Goal: Task Accomplishment & Management: Use online tool/utility

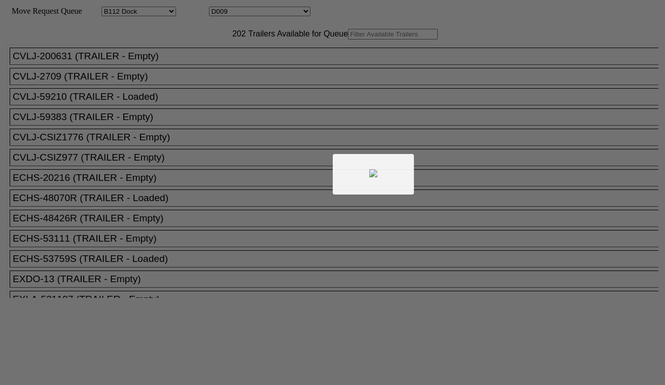
select select "121"
select select "3255"
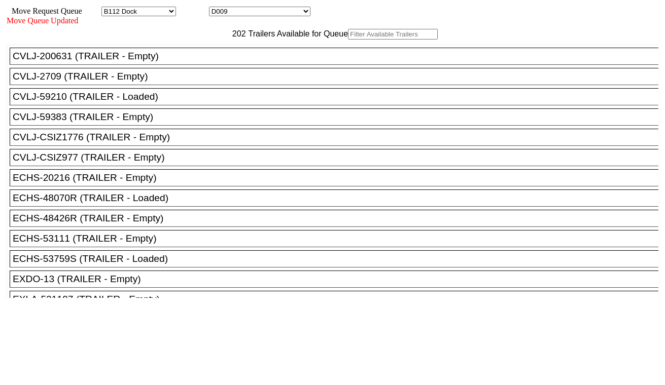
click at [348, 40] on input "text" at bounding box center [393, 34] width 90 height 11
paste input "FANU1075166"
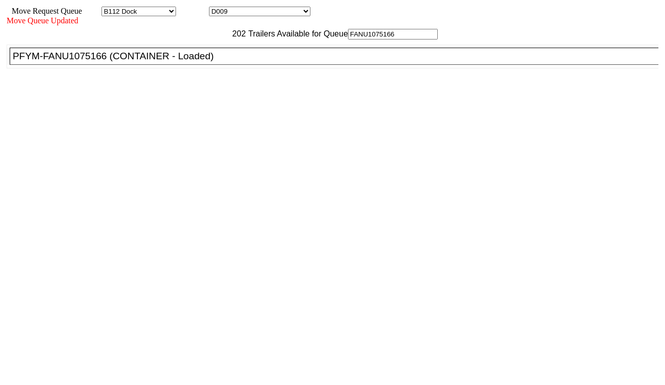
type input "FANU1075166"
click at [218, 65] on li "PFYM-FANU1075166 (CONTAINER - Loaded)" at bounding box center [339, 56] width 658 height 17
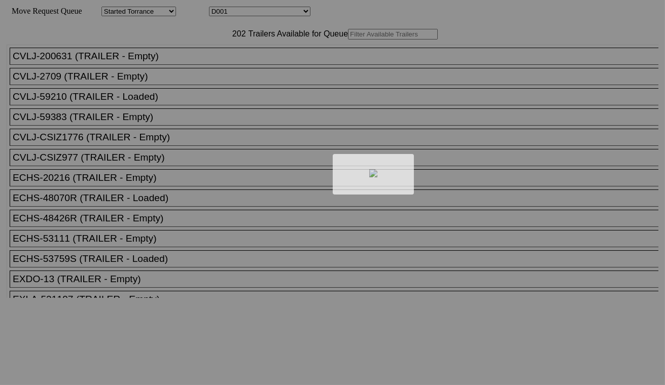
click at [256, 13] on div at bounding box center [332, 192] width 665 height 385
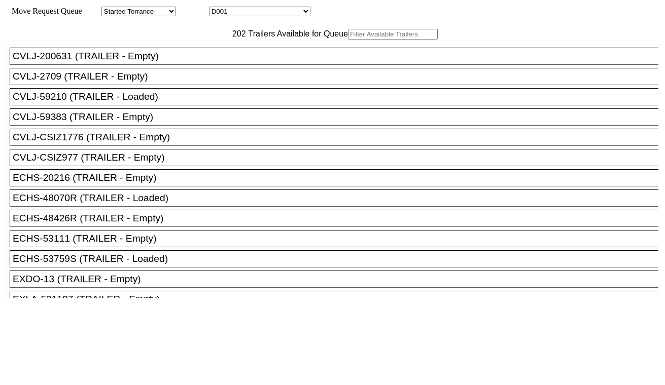
click at [262, 13] on select "D001 D002 D003 D004 D005 D006 D007 D008 D009 D010 D011 D012 D013 D014 D015 D016…" at bounding box center [259, 12] width 101 height 10
select select "3256"
click at [218, 8] on select "D001 D002 D003 D004 D005 D006 D007 D008 D009 D010 D011 D012 D013 D014 D015 D016…" at bounding box center [259, 12] width 101 height 10
click at [348, 40] on input "text" at bounding box center [393, 34] width 90 height 11
paste input "HAMU4642298"
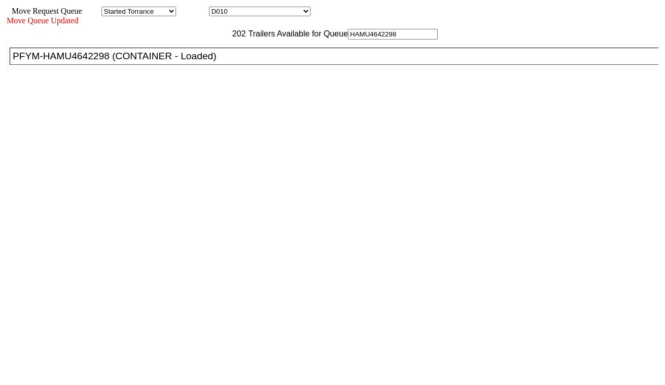
type input "HAMU4642298"
click at [219, 62] on div "PFYM-HAMU4642298 (CONTAINER - Loaded)" at bounding box center [339, 56] width 652 height 11
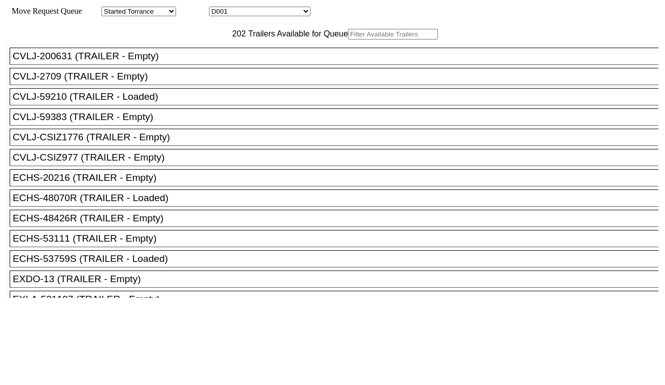
click at [348, 40] on input "text" at bounding box center [393, 34] width 90 height 11
paste input "HAMU4654370"
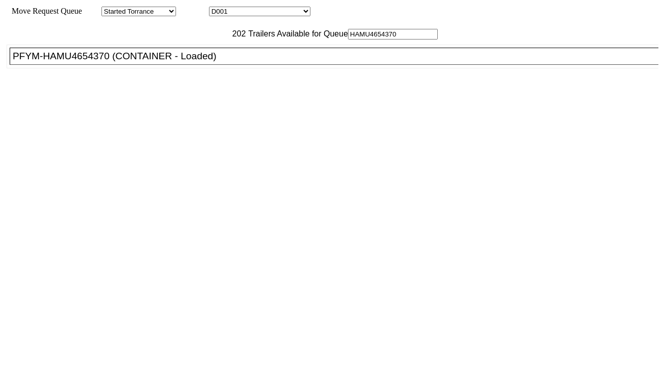
type input "HAMU4654370"
click at [210, 62] on div "PFYM-HAMU4654370 (CONTAINER - Loaded)" at bounding box center [339, 56] width 652 height 11
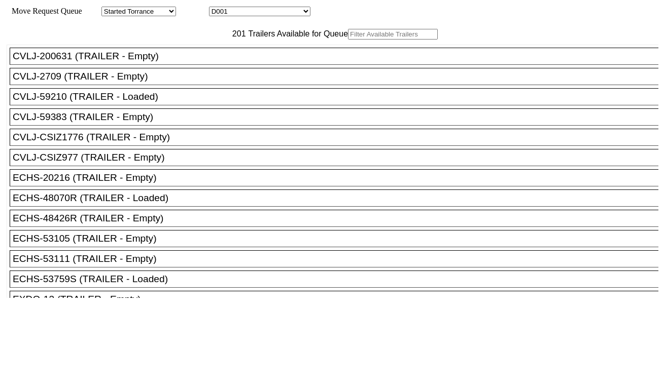
click at [348, 40] on input "text" at bounding box center [393, 34] width 90 height 11
paste input "CMAU3456576"
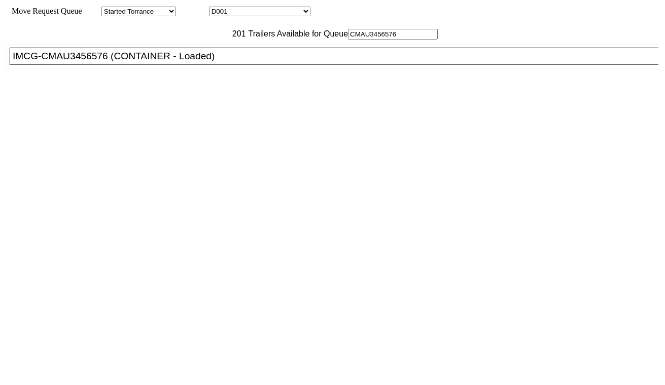
type input "CMAU3456576"
click at [208, 62] on div "IMCG-CMAU3456576 (CONTAINER - Loaded)" at bounding box center [339, 56] width 652 height 11
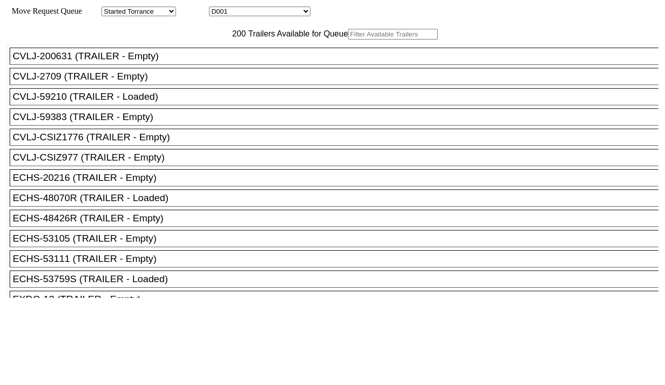
click at [284, 13] on select "D001 D002 D003 D004 D005 D006 D007 D008 D009 D010 D011 D012 D013 D014 D015 D016…" at bounding box center [259, 12] width 101 height 10
select select "3264"
click at [218, 8] on select "D001 D002 D003 D004 D005 D006 D007 D008 D009 D010 D011 D012 D013 D014 D015 D016…" at bounding box center [259, 12] width 101 height 10
click at [348, 40] on input "text" at bounding box center [393, 34] width 90 height 11
paste input "UETU6859280"
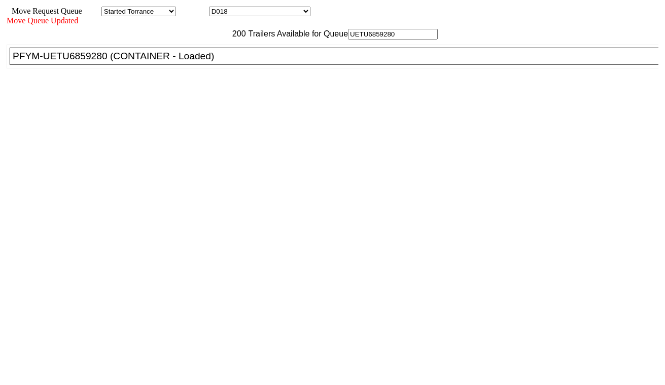
type input "UETU6859280"
click at [206, 62] on div "PFYM-UETU6859280 (CONTAINER - Loaded)" at bounding box center [339, 56] width 652 height 11
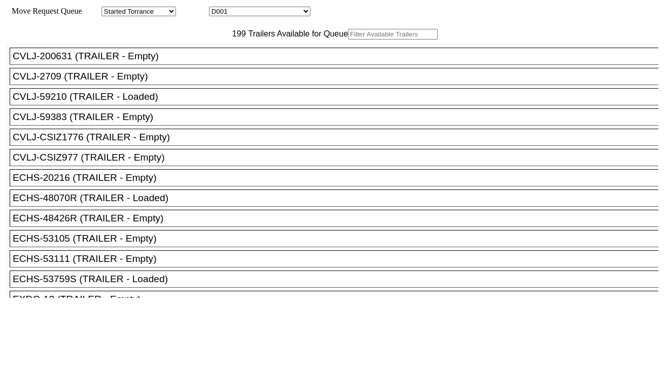
click at [260, 11] on select "D001 D002 D003 D004 D005 D006 D007 D008 D009 D010 D011 D012 D013 D014 D015 D016…" at bounding box center [259, 12] width 101 height 10
select select "3265"
click at [218, 8] on select "D001 D002 D003 D004 D005 D006 D007 D008 D009 D010 D011 D012 D013 D014 D015 D016…" at bounding box center [259, 12] width 101 height 10
click at [348, 40] on input "text" at bounding box center [393, 34] width 90 height 11
paste input "CMAU3739895"
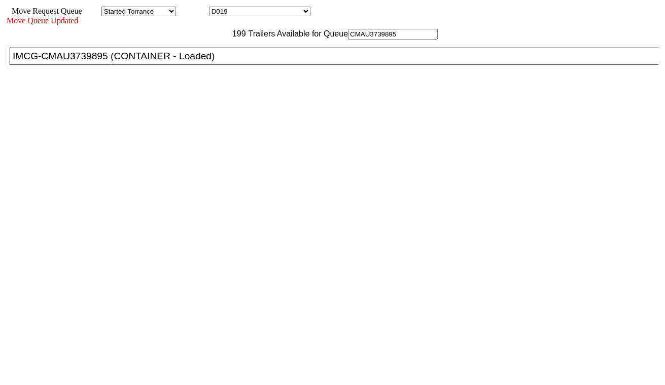
type input "CMAU3739895"
drag, startPoint x: 199, startPoint y: 78, endPoint x: 220, endPoint y: 88, distance: 22.9
click at [199, 62] on div "IMCG-CMAU3739895 (CONTAINER - Loaded)" at bounding box center [339, 56] width 652 height 11
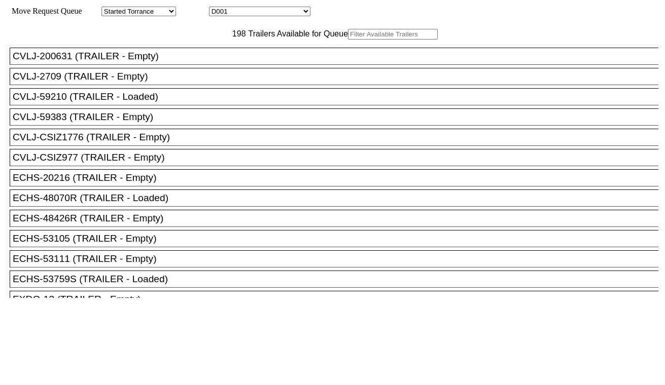
click at [246, 13] on select "D001 D002 D003 D004 D005 D006 D007 D008 D009 D010 D011 D012 D013 D014 D015 D016…" at bounding box center [259, 12] width 101 height 10
select select "3266"
click at [218, 8] on select "D001 D002 D003 D004 D005 D006 D007 D008 D009 D010 D011 D012 D013 D014 D015 D016…" at bounding box center [259, 12] width 101 height 10
click at [348, 40] on input "text" at bounding box center [393, 34] width 90 height 11
paste input "UETU8051161"
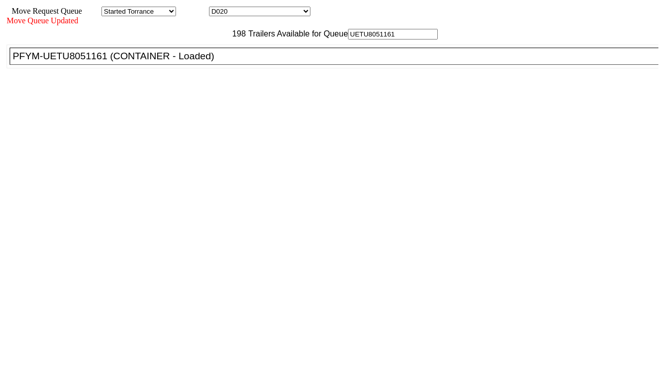
type input "UETU8051161"
click at [203, 62] on div "PFYM-UETU8051161 (CONTAINER - Loaded)" at bounding box center [339, 56] width 652 height 11
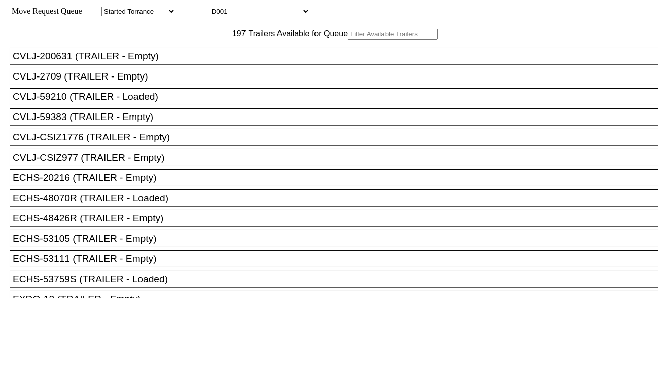
click at [348, 40] on input "text" at bounding box center [393, 34] width 90 height 11
click at [188, 40] on div "197 Trailers Available for Queue" at bounding box center [333, 34] width 652 height 11
click at [348, 40] on input "text" at bounding box center [393, 34] width 90 height 11
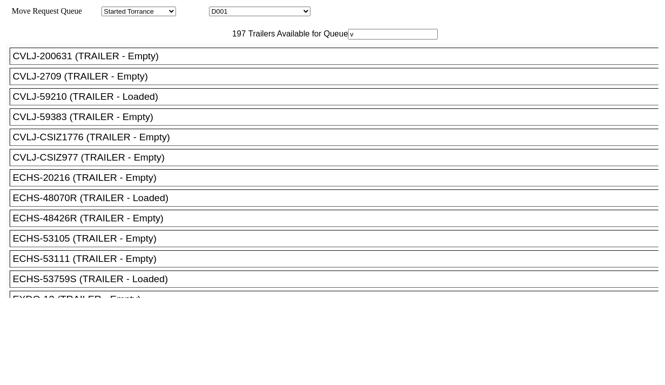
paste input "MRSU7049992"
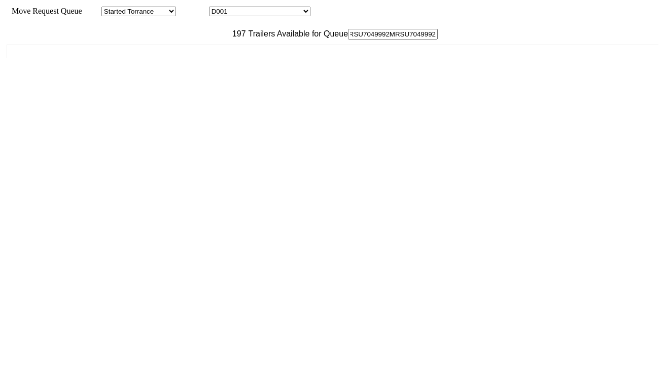
click at [348, 40] on input "vMRSU7049992MRSU7049992" at bounding box center [393, 34] width 90 height 11
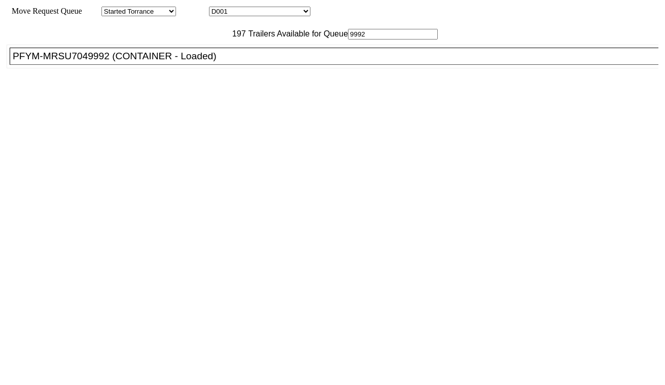
type input "9992"
click at [190, 62] on div "PFYM-MRSU7049992 (CONTAINER - Loaded)" at bounding box center [339, 56] width 652 height 11
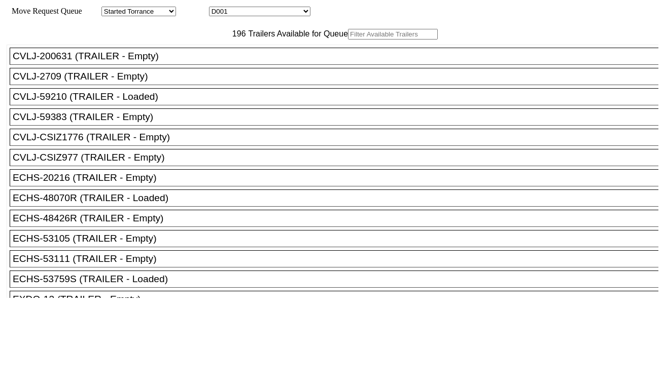
click at [348, 40] on input "text" at bounding box center [393, 34] width 90 height 11
paste input "JBHU269903"
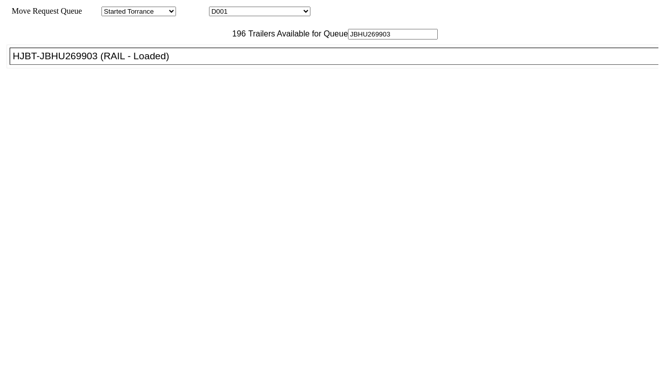
type input "JBHU269903"
click at [209, 62] on div "HJBT-JBHU269903 (RAIL - Loaded)" at bounding box center [339, 56] width 652 height 11
